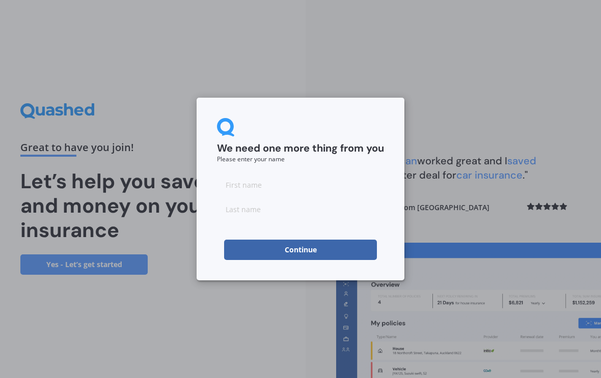
click at [326, 188] on input at bounding box center [300, 185] width 167 height 20
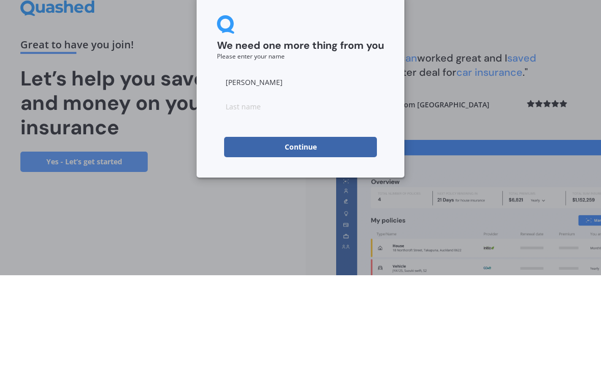
type input "Claire"
click at [232, 199] on input at bounding box center [300, 209] width 167 height 20
type input "Smith"
click at [257, 240] on button "Continue" at bounding box center [300, 250] width 153 height 20
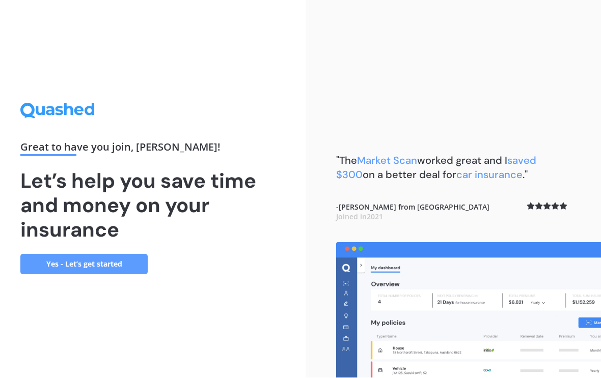
click at [64, 255] on link "Yes - Let’s get started" at bounding box center [83, 265] width 127 height 20
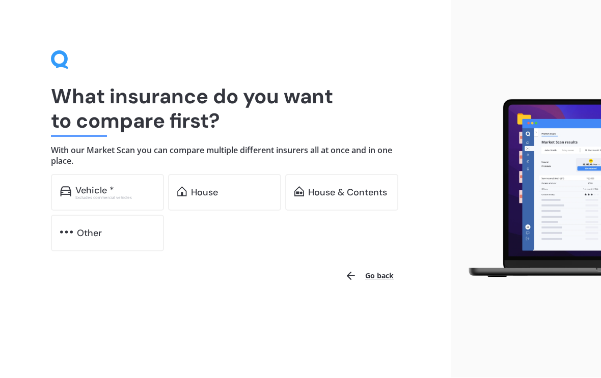
click at [198, 190] on div "House" at bounding box center [204, 193] width 27 height 10
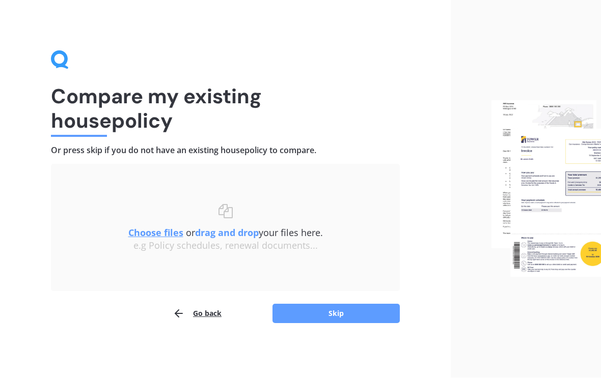
click at [150, 229] on u "Choose files" at bounding box center [155, 233] width 55 height 12
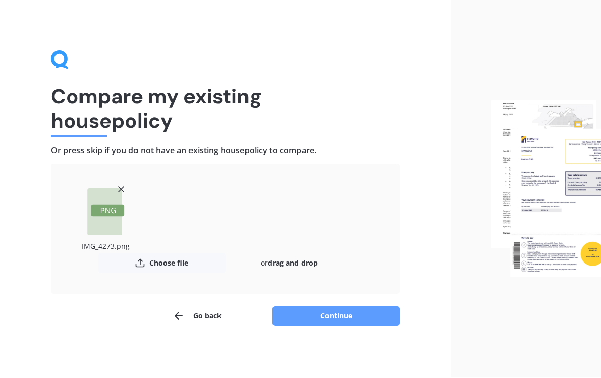
click at [387, 321] on button "Continue" at bounding box center [335, 316] width 127 height 19
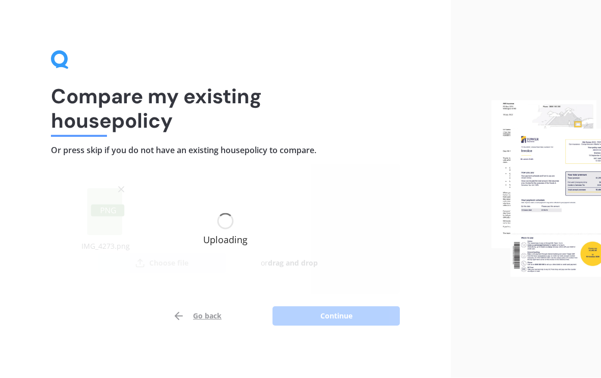
scroll to position [1, 0]
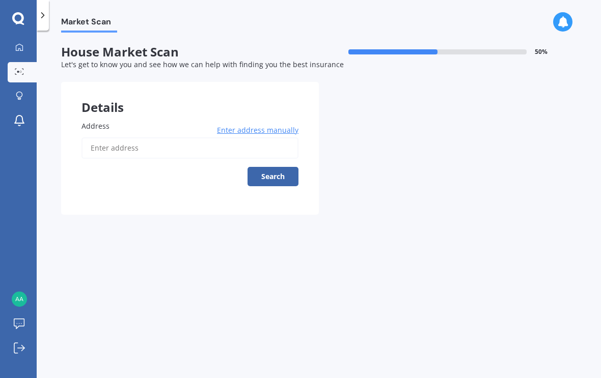
click at [113, 150] on input "Address" at bounding box center [189, 147] width 217 height 21
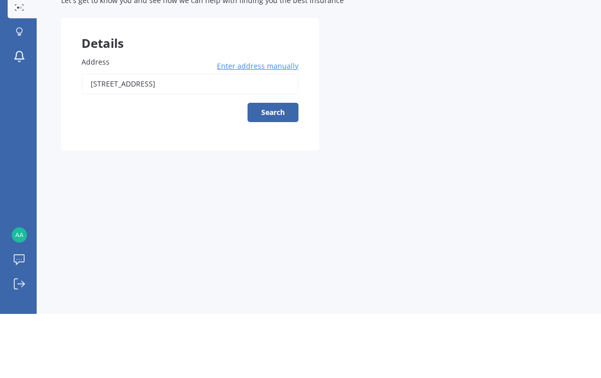
scroll to position [17, 0]
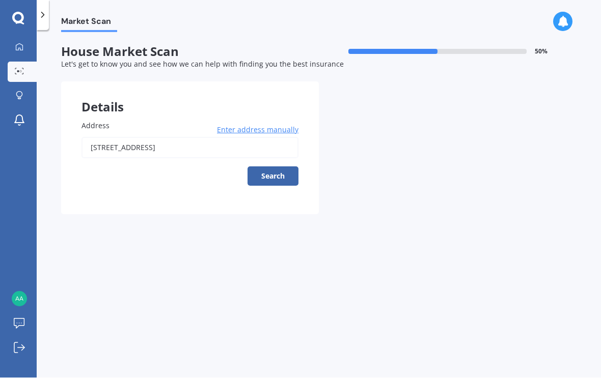
type input "97 Riverside Drive, Waiwhetu, Lower Hutt 5010"
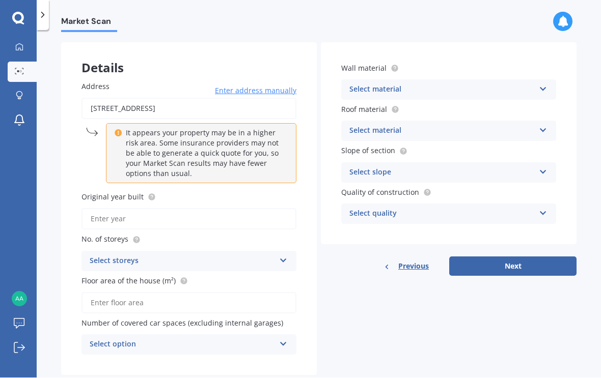
scroll to position [39, 0]
click at [105, 256] on div "Select storeys" at bounding box center [182, 262] width 185 height 12
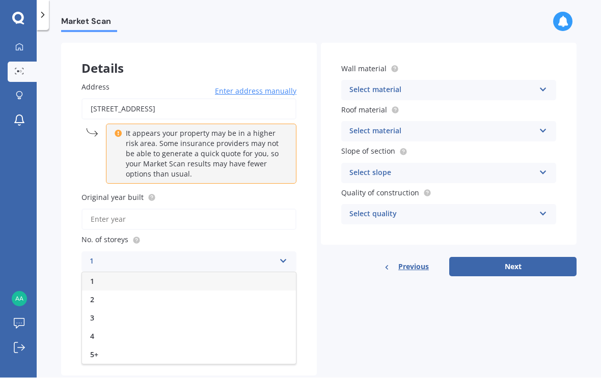
click at [85, 291] on div "2" at bounding box center [189, 300] width 214 height 18
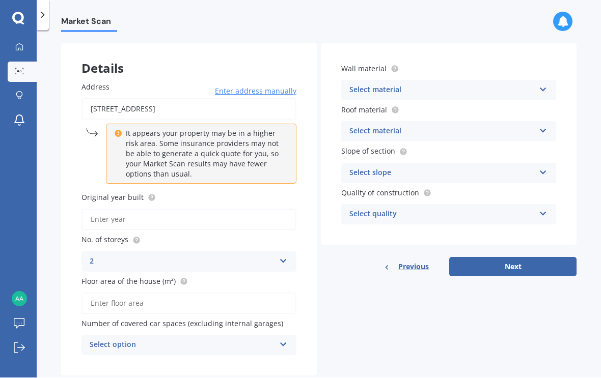
click at [94, 209] on input "Original year built" at bounding box center [188, 219] width 215 height 21
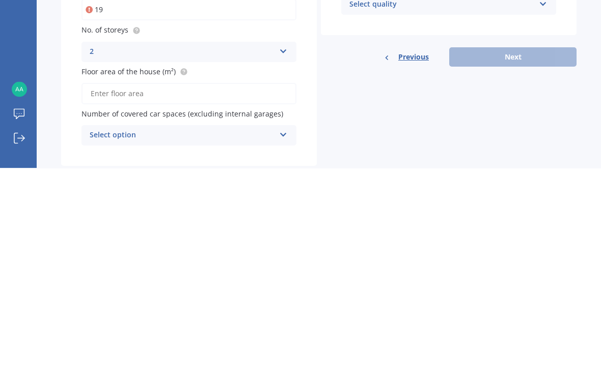
click at [108, 340] on div "Select option" at bounding box center [182, 346] width 185 height 12
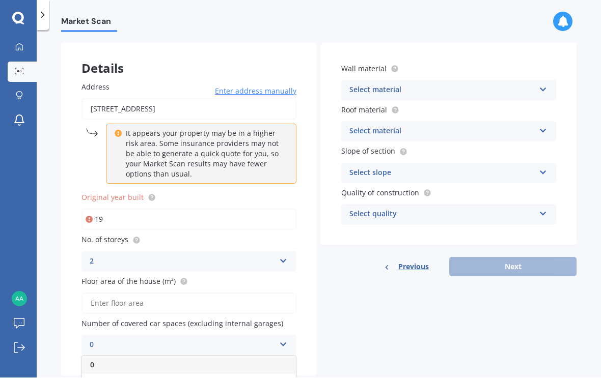
click at [121, 209] on input "19" at bounding box center [188, 219] width 215 height 21
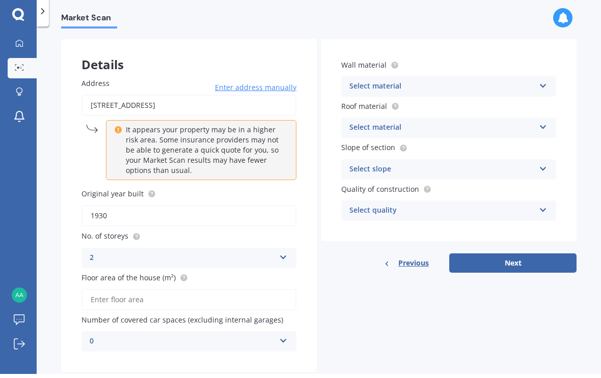
type input "1930"
click at [543, 85] on icon at bounding box center [543, 88] width 9 height 7
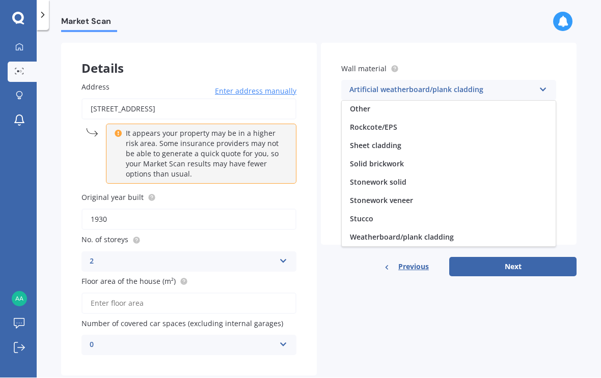
scroll to position [93, 0]
click at [441, 155] on div "Solid brickwork" at bounding box center [449, 164] width 214 height 18
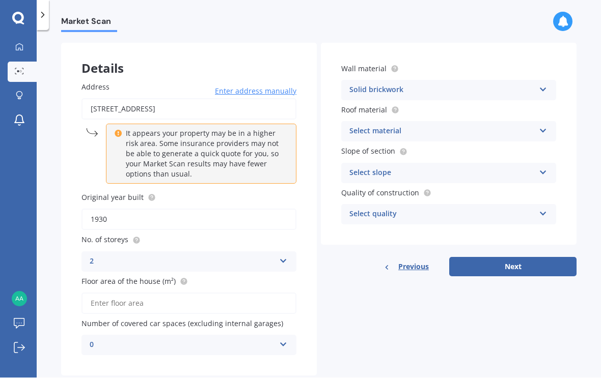
click at [487, 126] on div "Select material" at bounding box center [441, 132] width 185 height 12
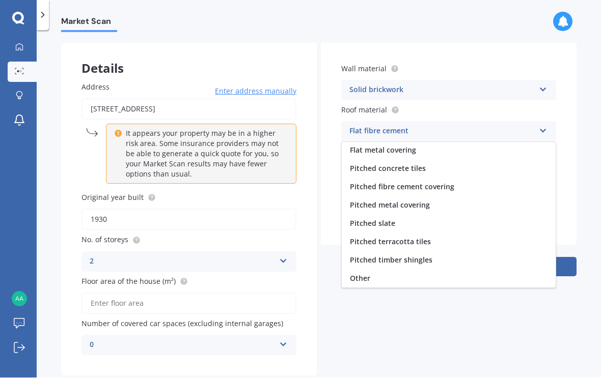
scroll to position [38, 0]
click at [424, 237] on span "Pitched terracotta tiles" at bounding box center [390, 242] width 81 height 10
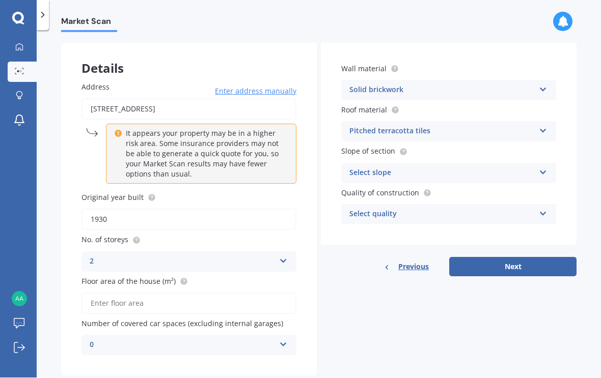
click at [484, 168] on div "Select slope" at bounding box center [441, 174] width 185 height 12
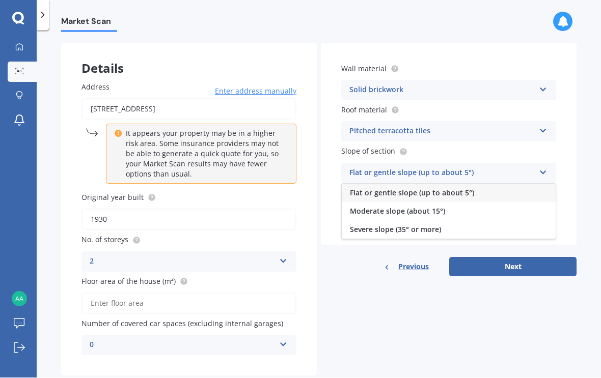
click at [470, 188] on span "Flat or gentle slope (up to about 5°)" at bounding box center [412, 193] width 124 height 10
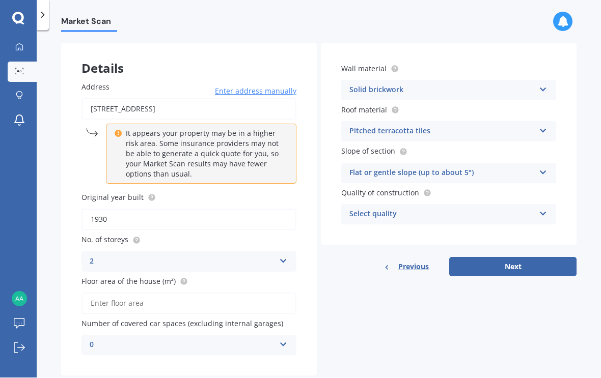
click at [459, 209] on div "Select quality" at bounding box center [441, 215] width 185 height 12
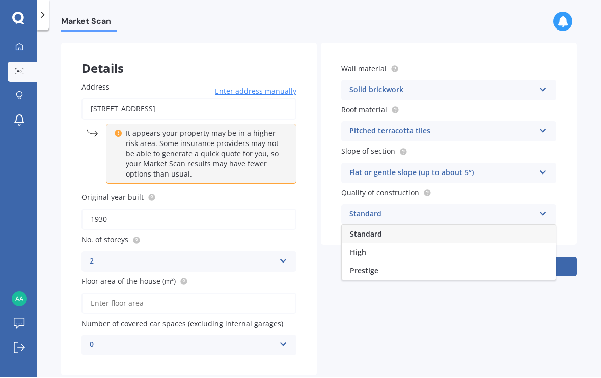
click at [482, 226] on div "Standard" at bounding box center [449, 235] width 214 height 18
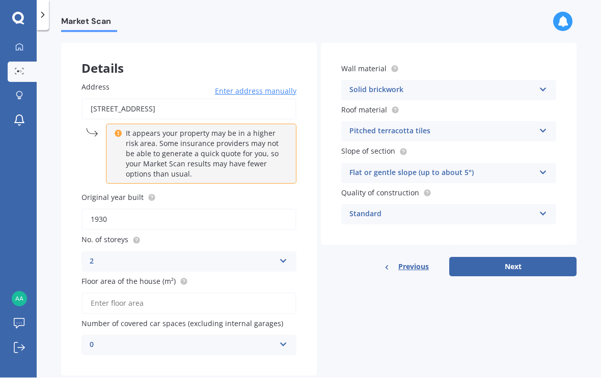
click at [113, 340] on div "0" at bounding box center [182, 346] width 185 height 12
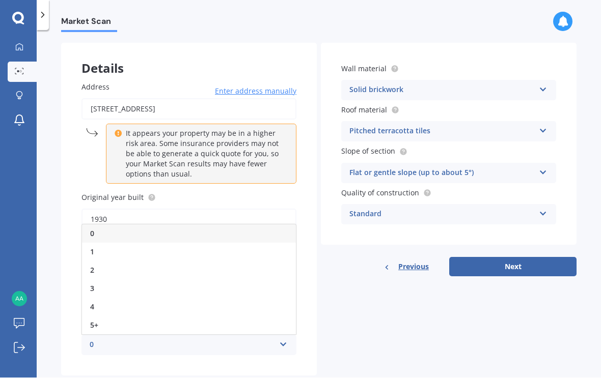
click at [85, 262] on div "2" at bounding box center [189, 271] width 214 height 18
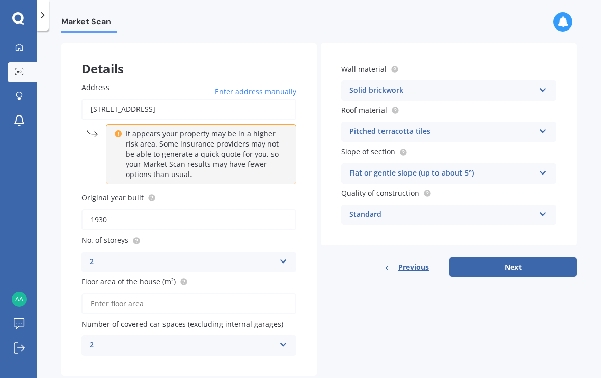
click at [102, 293] on input "Floor area of the house (m²)" at bounding box center [188, 303] width 215 height 21
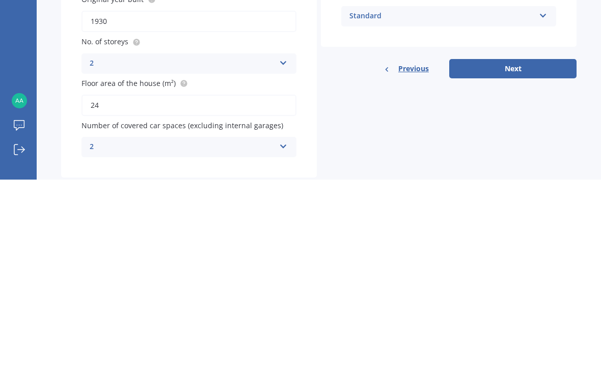
type input "246"
click at [493, 258] on button "Next" at bounding box center [512, 267] width 127 height 19
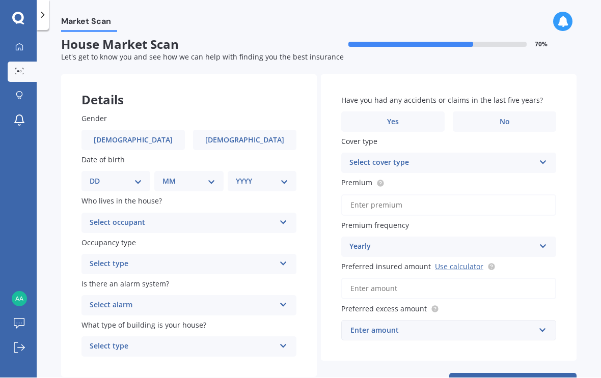
scroll to position [0, 0]
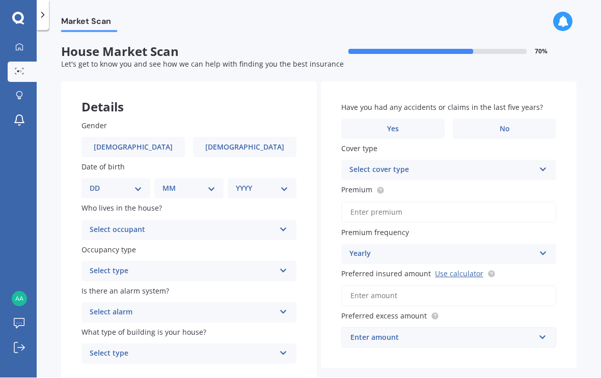
click at [252, 144] on span "Female" at bounding box center [244, 148] width 79 height 9
click at [0, 0] on input "Female" at bounding box center [0, 0] width 0 height 0
click at [119, 225] on div "Select occupant" at bounding box center [182, 231] width 185 height 12
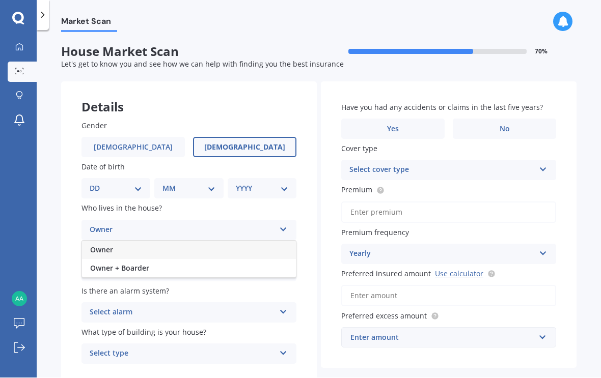
click at [106, 245] on span "Owner" at bounding box center [101, 250] width 23 height 10
click at [105, 266] on div "Select type" at bounding box center [182, 272] width 185 height 12
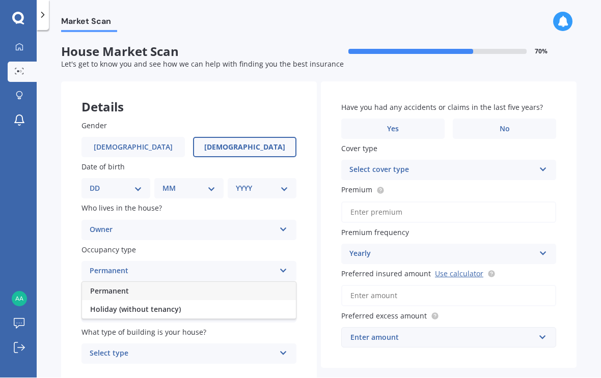
click at [115, 287] on span "Permanent" at bounding box center [109, 292] width 39 height 10
click at [101, 307] on div "Select alarm" at bounding box center [182, 313] width 185 height 12
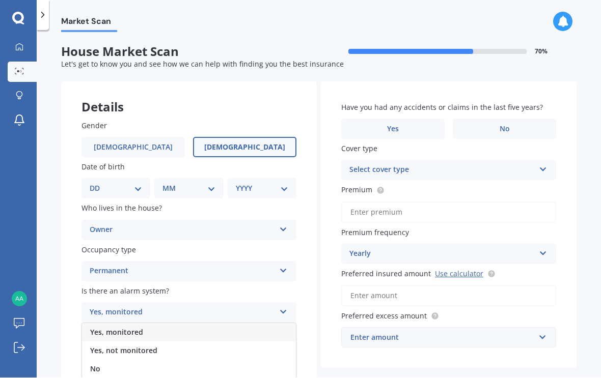
click at [95, 360] on div "No" at bounding box center [189, 369] width 214 height 18
click at [106, 348] on div "Select type" at bounding box center [182, 354] width 185 height 12
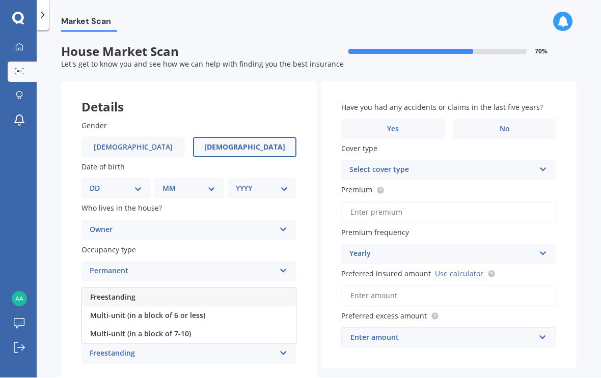
click at [107, 293] on span "Freestanding" at bounding box center [112, 298] width 45 height 10
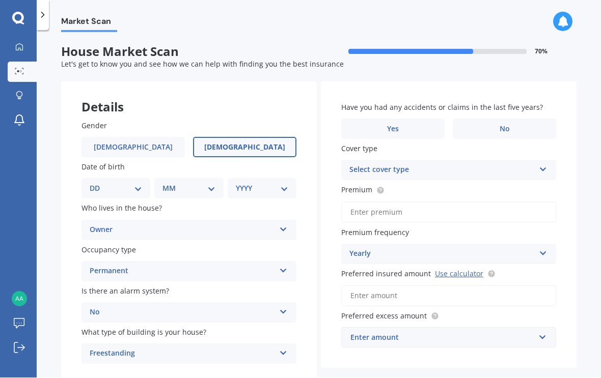
click at [483, 119] on label "No" at bounding box center [504, 129] width 103 height 20
click at [0, 0] on input "No" at bounding box center [0, 0] width 0 height 0
click at [403, 160] on div "Select cover type Home Essentials Home Comprehensive" at bounding box center [448, 170] width 215 height 20
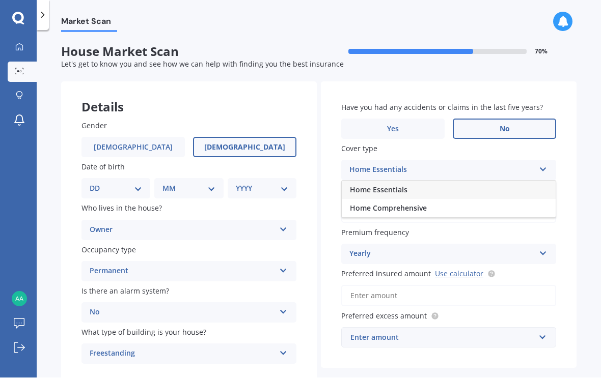
click at [390, 204] on span "Home Comprehensive" at bounding box center [388, 209] width 77 height 10
click at [475, 202] on input "Premium" at bounding box center [448, 212] width 215 height 21
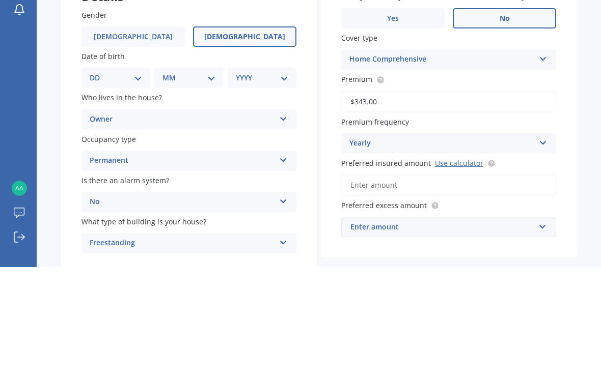
type input "$3,433.00"
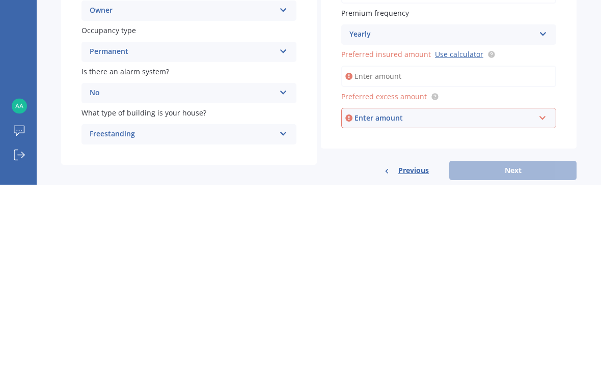
scroll to position [26, 0]
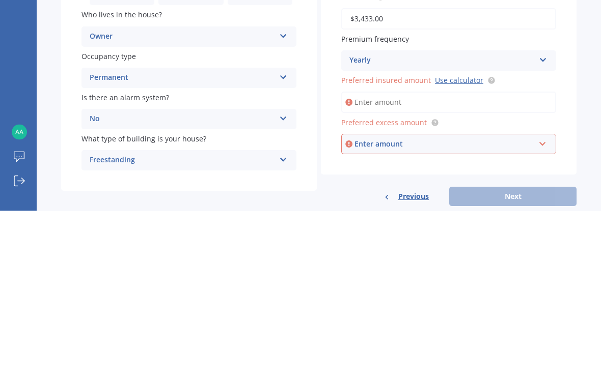
click at [22, 274] on div "Claire Smith Submit feedback Log out" at bounding box center [18, 326] width 37 height 104
